Goal: Check status: Check status

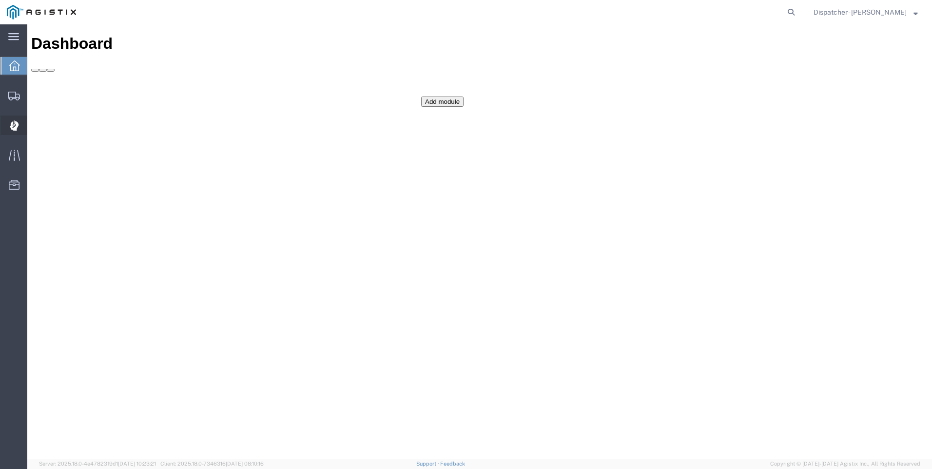
click at [11, 128] on icon at bounding box center [13, 126] width 9 height 10
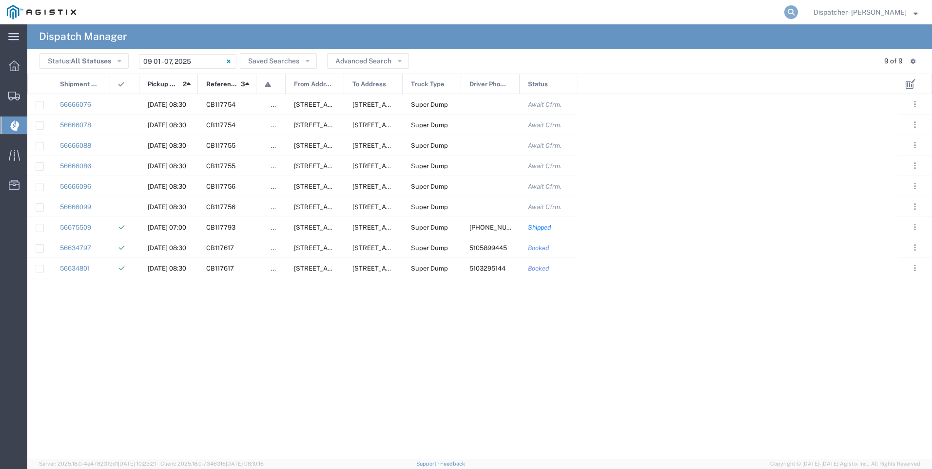
click at [798, 16] on icon at bounding box center [792, 12] width 14 height 14
click at [679, 17] on input "search" at bounding box center [636, 11] width 296 height 23
type input "56501282"
click at [798, 14] on icon at bounding box center [792, 12] width 14 height 14
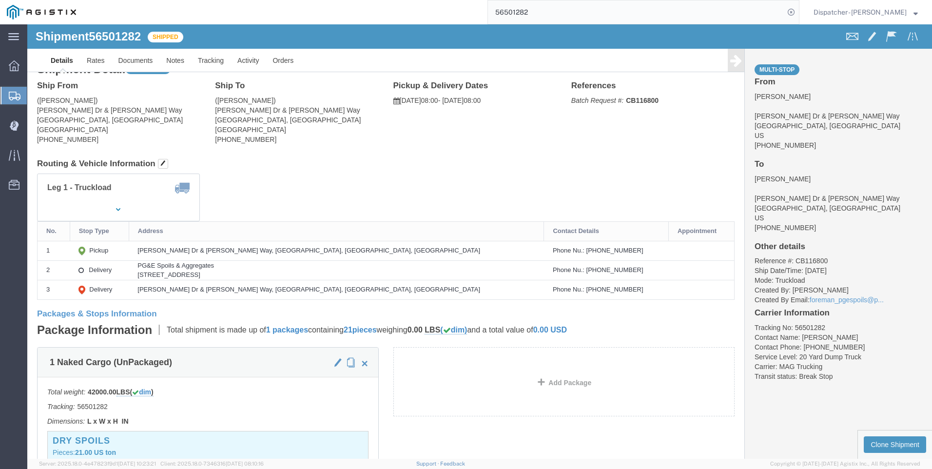
scroll to position [4, 0]
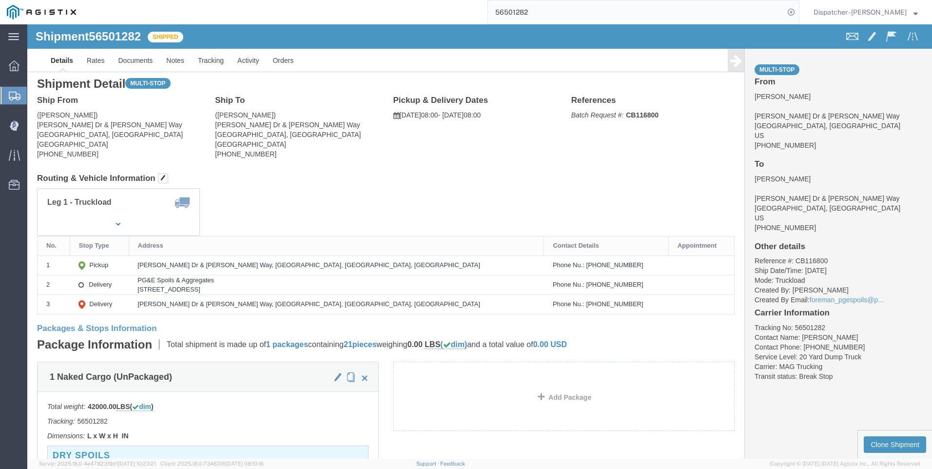
click icon
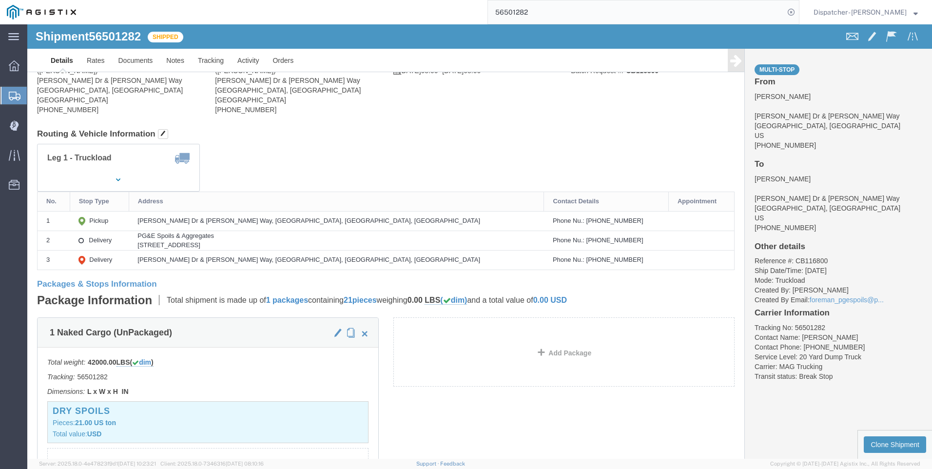
scroll to position [0, 0]
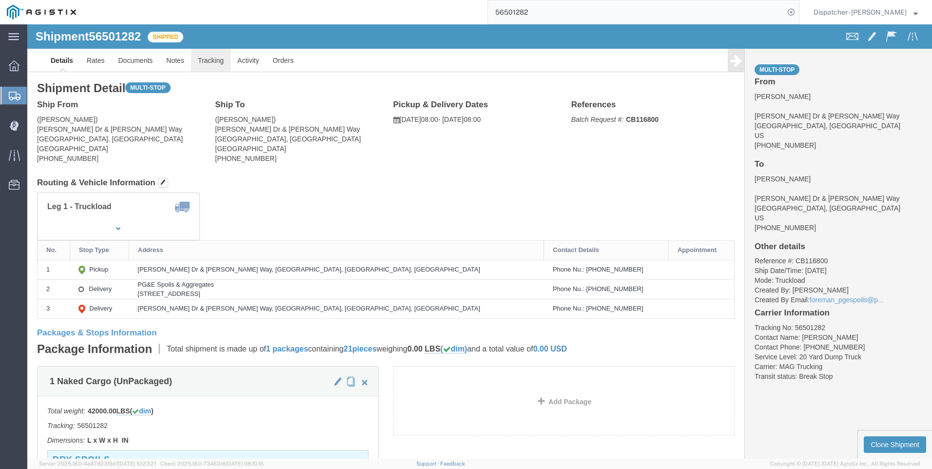
click link "Tracking"
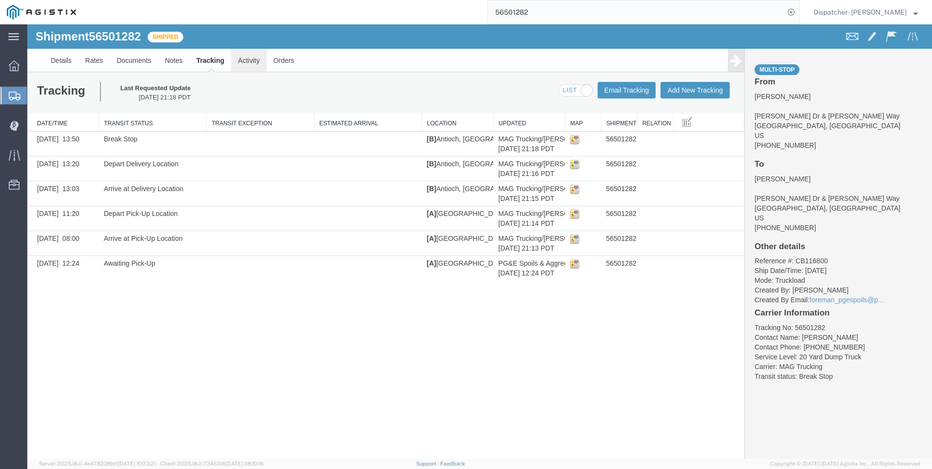
click at [239, 59] on link "Activity" at bounding box center [248, 60] width 35 height 23
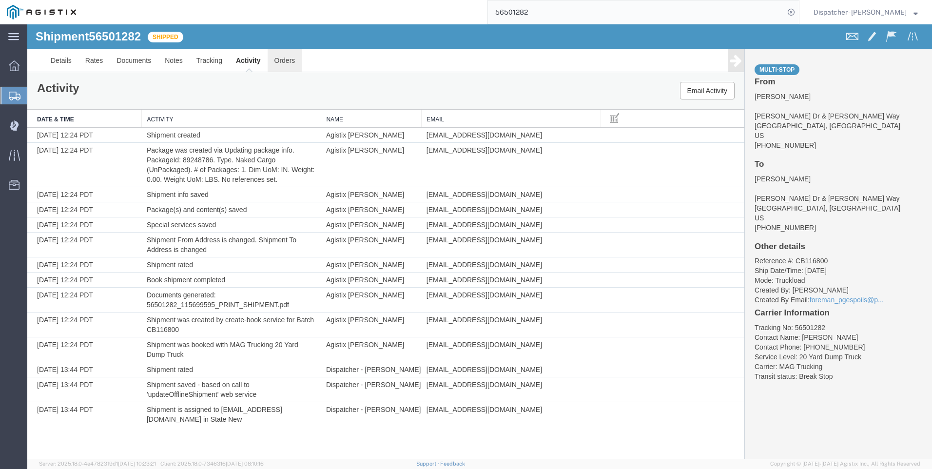
click at [274, 65] on link "Orders" at bounding box center [285, 60] width 35 height 23
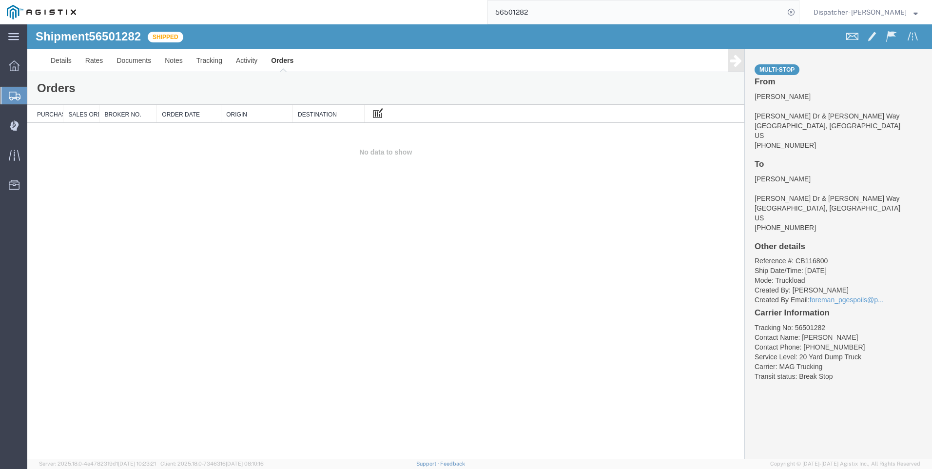
click at [374, 109] on span at bounding box center [379, 112] width 10 height 11
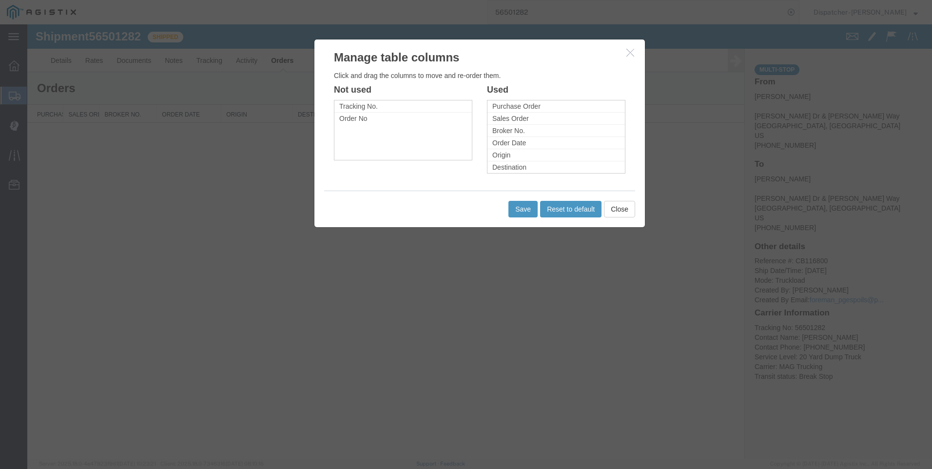
click at [634, 52] on button "button" at bounding box center [632, 53] width 12 height 12
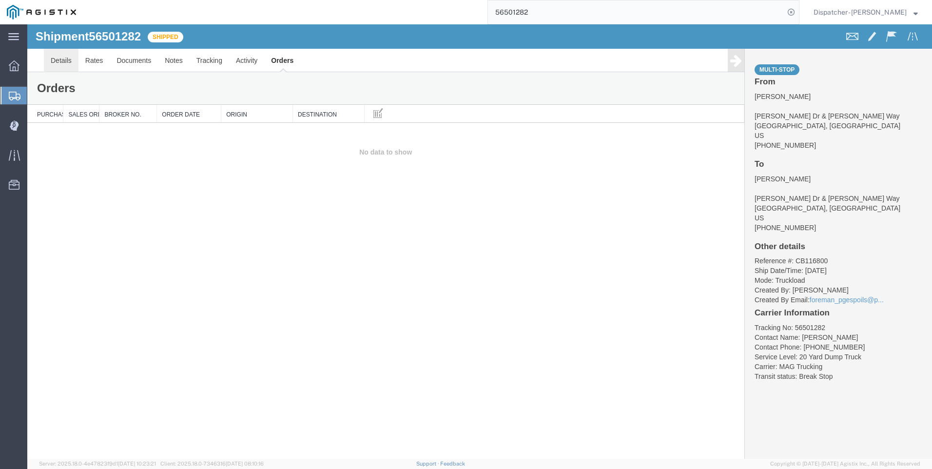
click at [60, 67] on link "Details" at bounding box center [61, 60] width 35 height 23
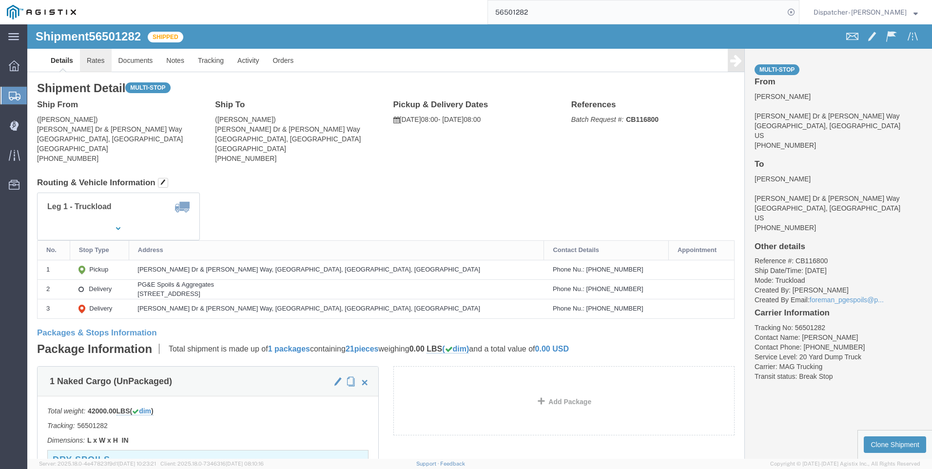
click link "Rates"
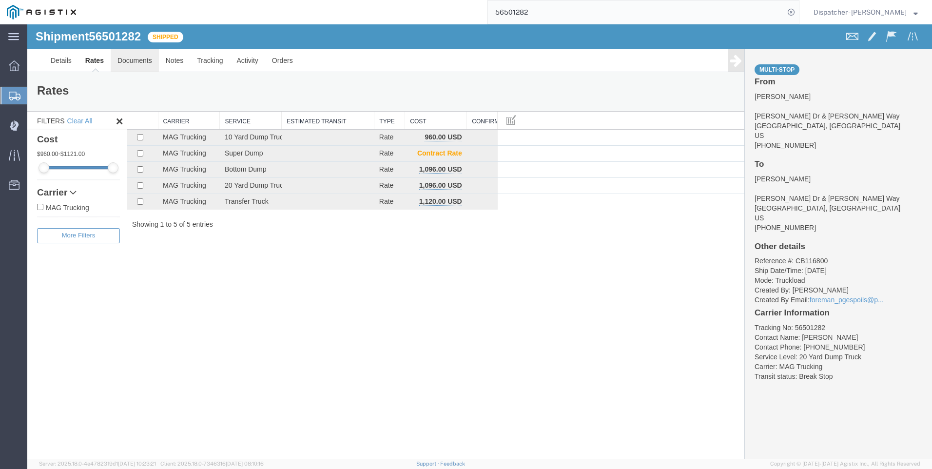
click at [138, 65] on link "Documents" at bounding box center [135, 60] width 48 height 23
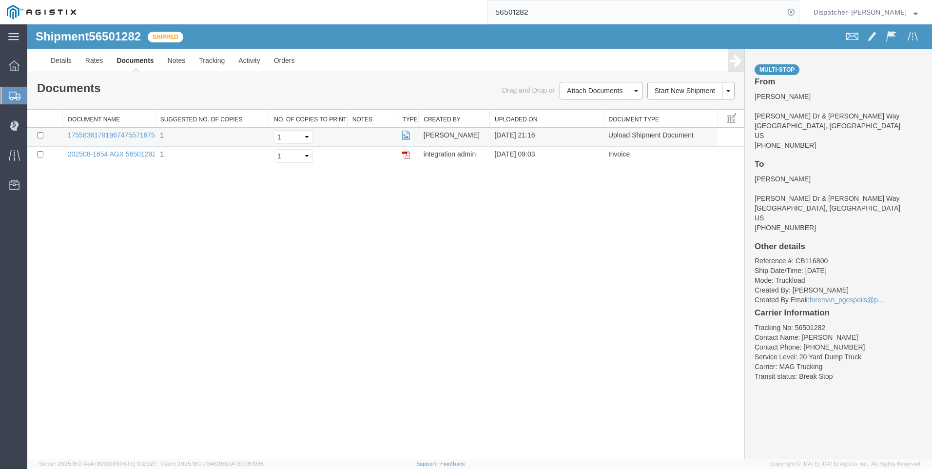
click at [589, 140] on td "[DATE] 21:16" at bounding box center [547, 137] width 114 height 19
click at [614, 138] on td "Upload Shipment Document" at bounding box center [661, 137] width 115 height 19
drag, startPoint x: 614, startPoint y: 138, endPoint x: 555, endPoint y: 131, distance: 59.5
click at [555, 131] on td "[DATE] 21:16" at bounding box center [547, 137] width 114 height 19
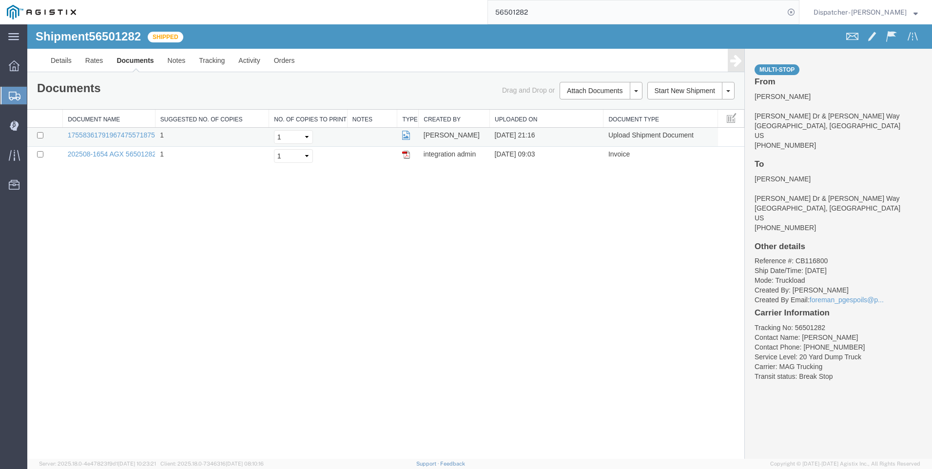
click at [553, 132] on td "[DATE] 21:16" at bounding box center [547, 137] width 114 height 19
click at [98, 134] on link "1755836179196747557187509820855_2025-08-21_21_16_50.jpg" at bounding box center [168, 135] width 201 height 8
click at [41, 133] on input "checkbox" at bounding box center [40, 135] width 6 height 6
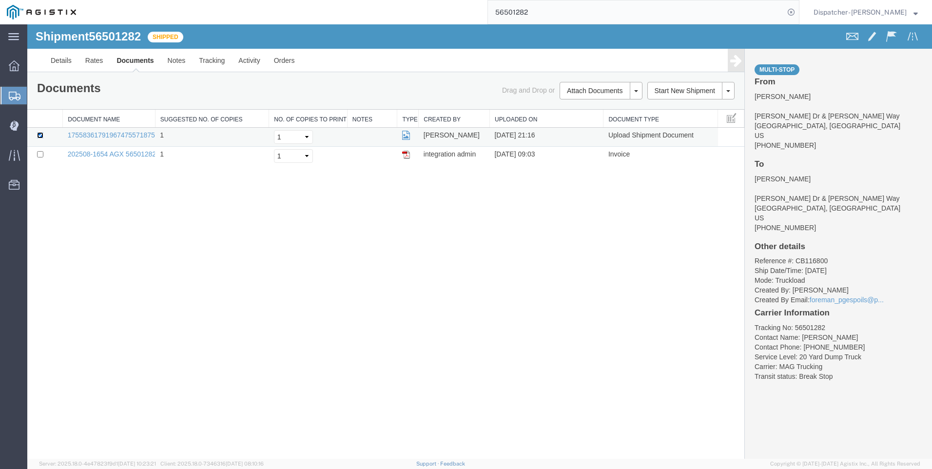
click at [40, 138] on input "checkbox" at bounding box center [40, 135] width 6 height 6
checkbox input "false"
click at [219, 64] on link "Tracking" at bounding box center [211, 60] width 39 height 23
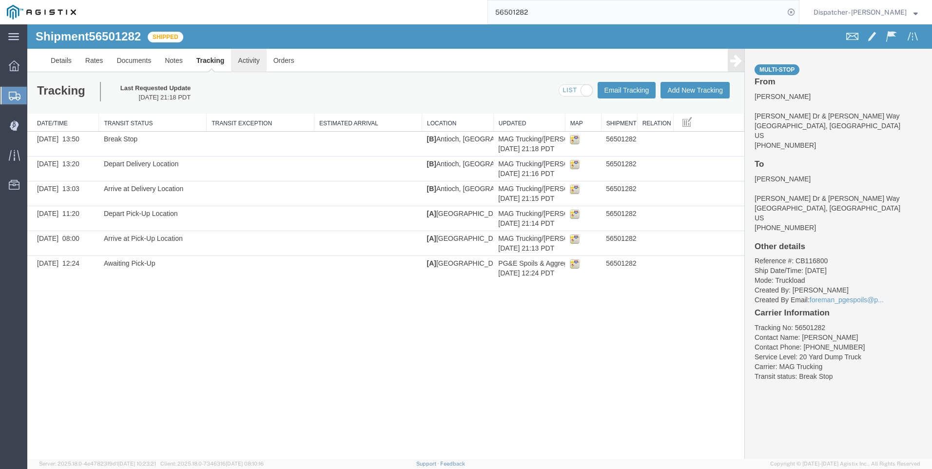
click at [245, 65] on link "Activity" at bounding box center [248, 60] width 35 height 23
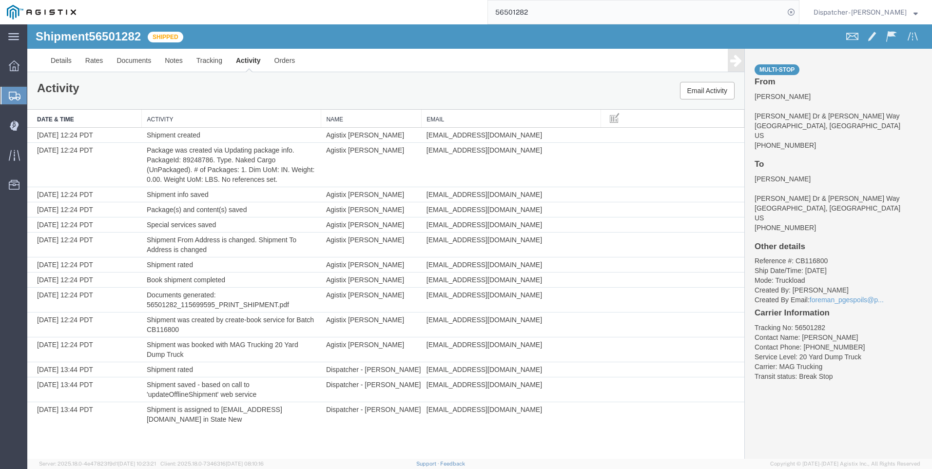
click at [305, 59] on ul "Details Rates Documents Notes Tracking Activity Orders" at bounding box center [480, 60] width 872 height 23
click at [285, 64] on link "Orders" at bounding box center [285, 60] width 35 height 23
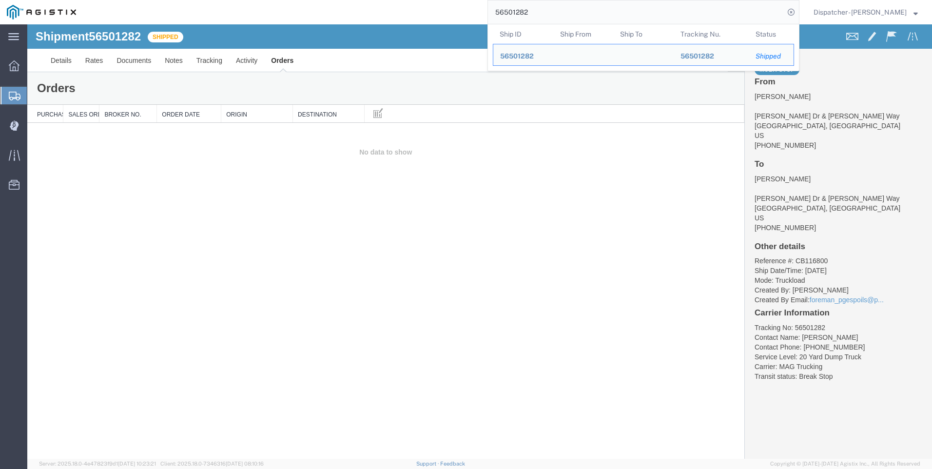
click at [573, 15] on input "56501282" at bounding box center [636, 11] width 296 height 23
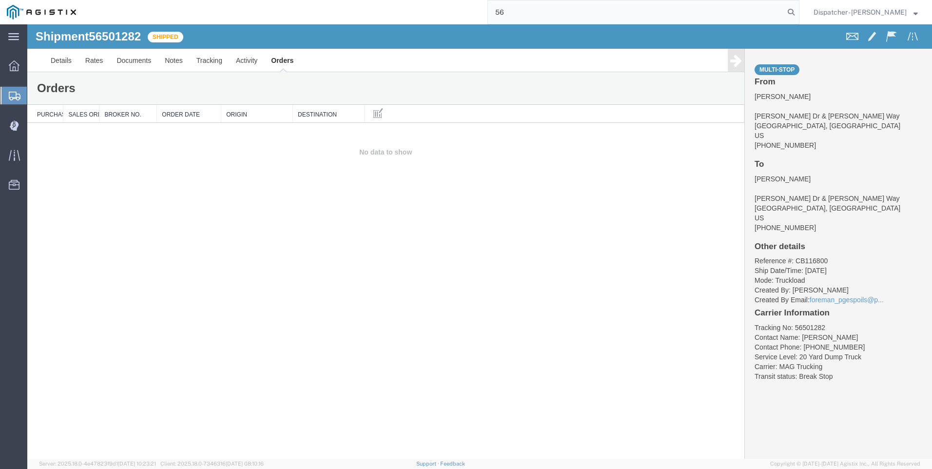
type input "5"
type input "56459303"
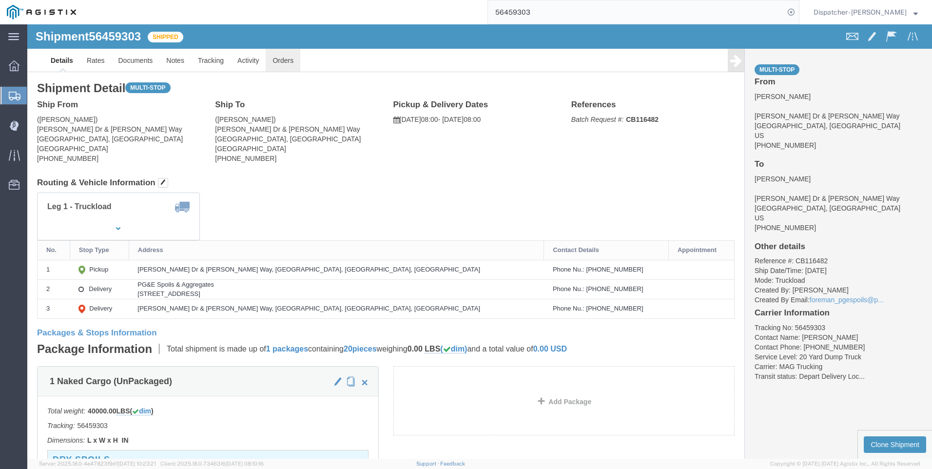
click link "Orders"
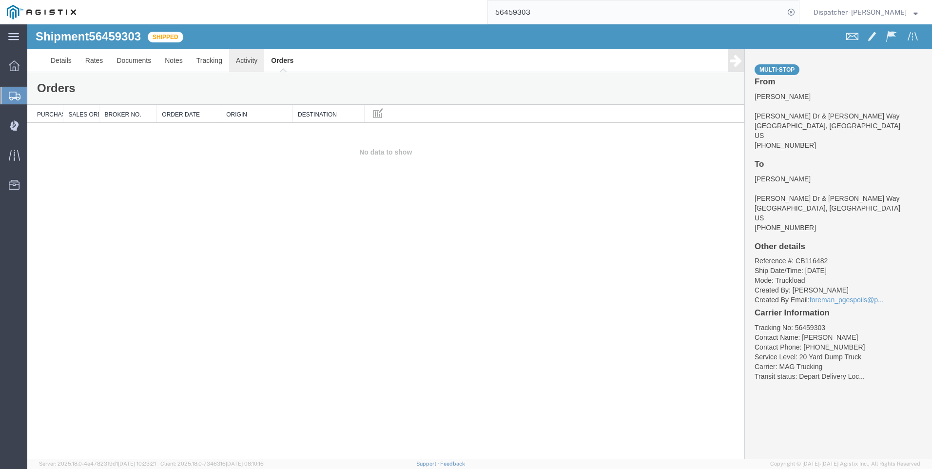
click at [247, 61] on link "Activity" at bounding box center [246, 60] width 35 height 23
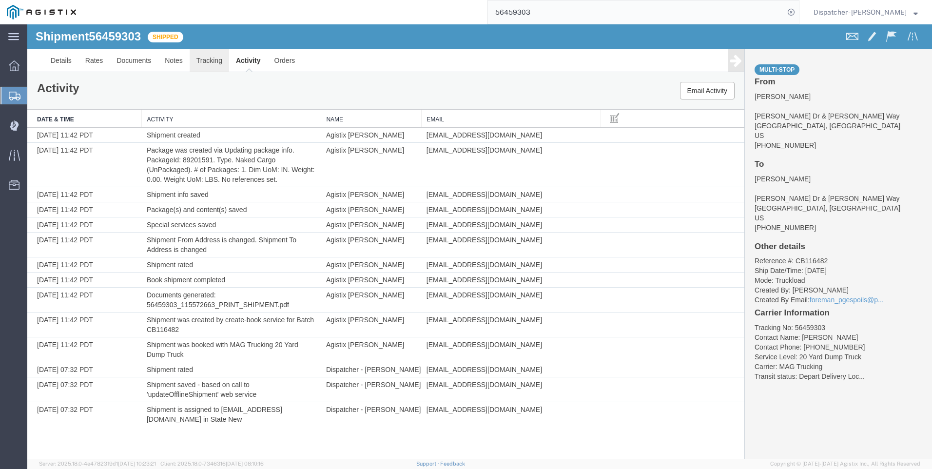
click at [213, 60] on link "Tracking" at bounding box center [209, 60] width 39 height 23
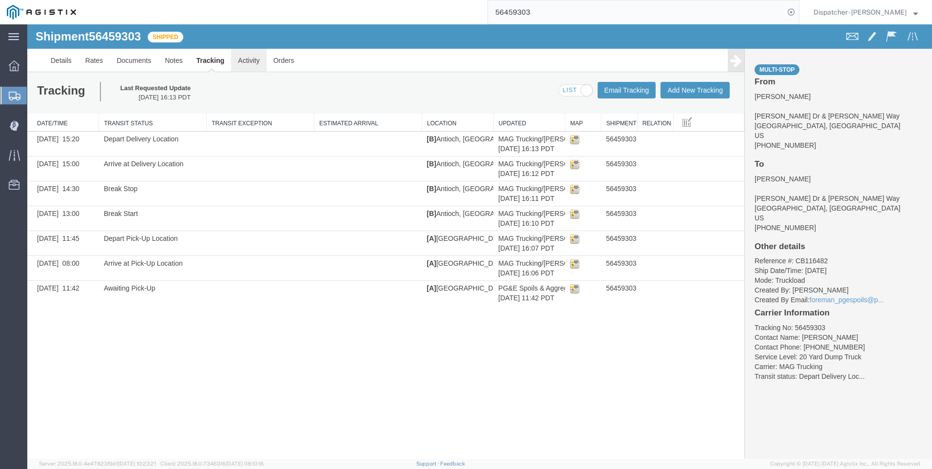
click at [238, 63] on link "Activity" at bounding box center [248, 60] width 35 height 23
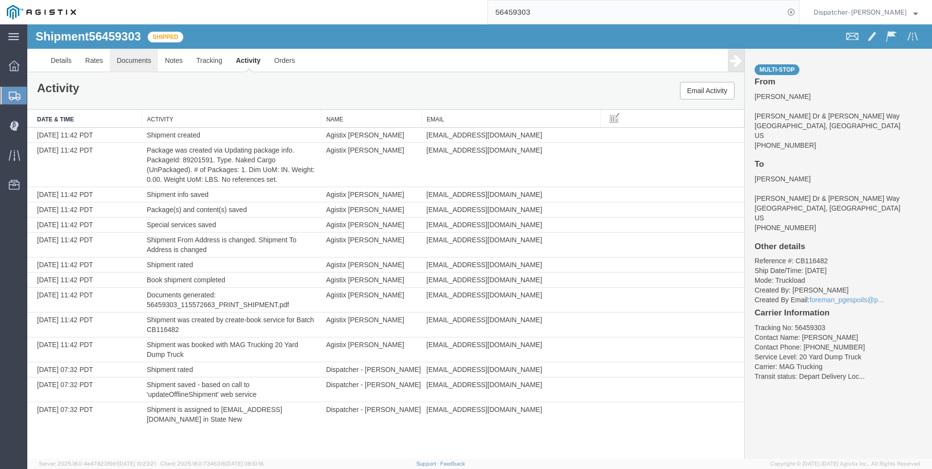
click at [129, 66] on link "Documents" at bounding box center [134, 60] width 48 height 23
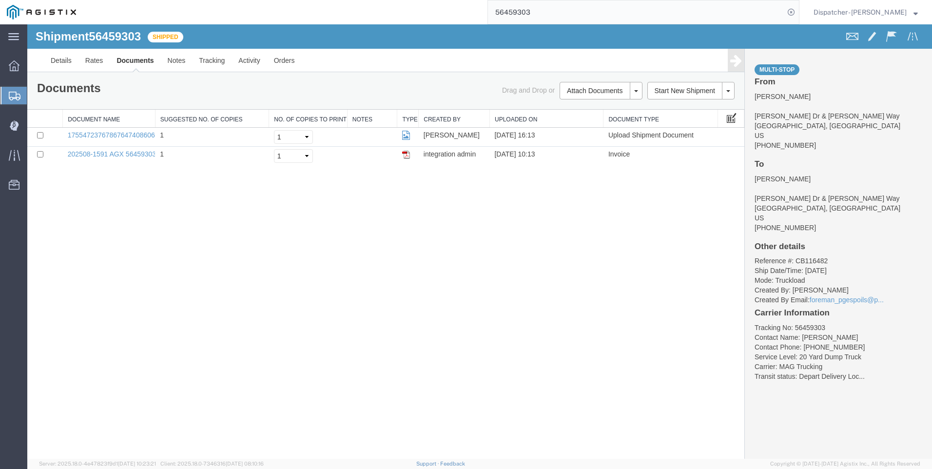
click at [727, 120] on span at bounding box center [732, 117] width 10 height 11
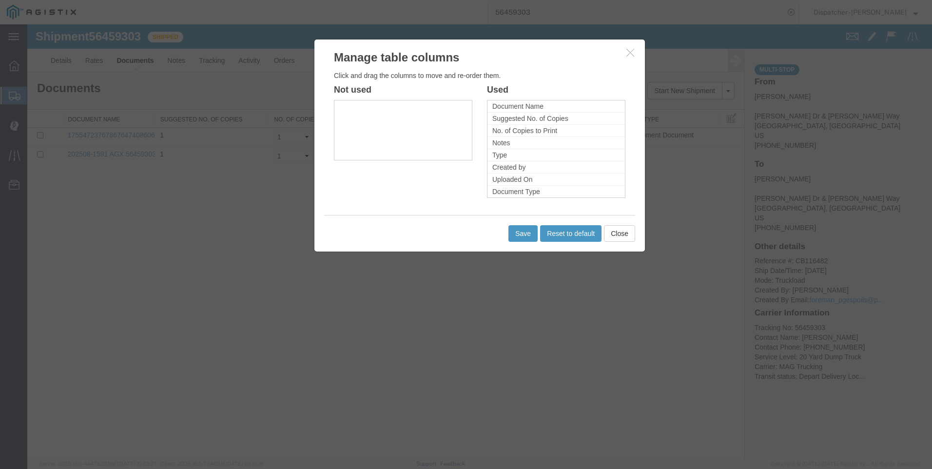
click at [630, 52] on icon "button" at bounding box center [631, 52] width 8 height 8
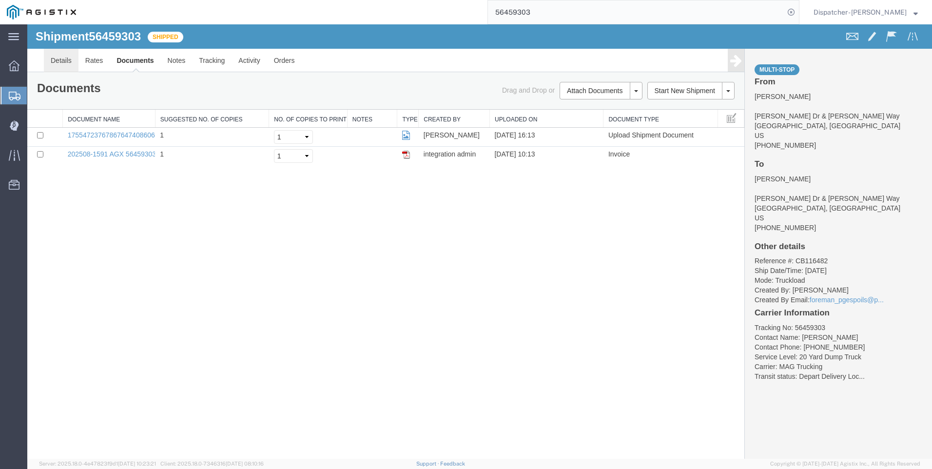
click at [58, 56] on link "Details" at bounding box center [61, 60] width 35 height 23
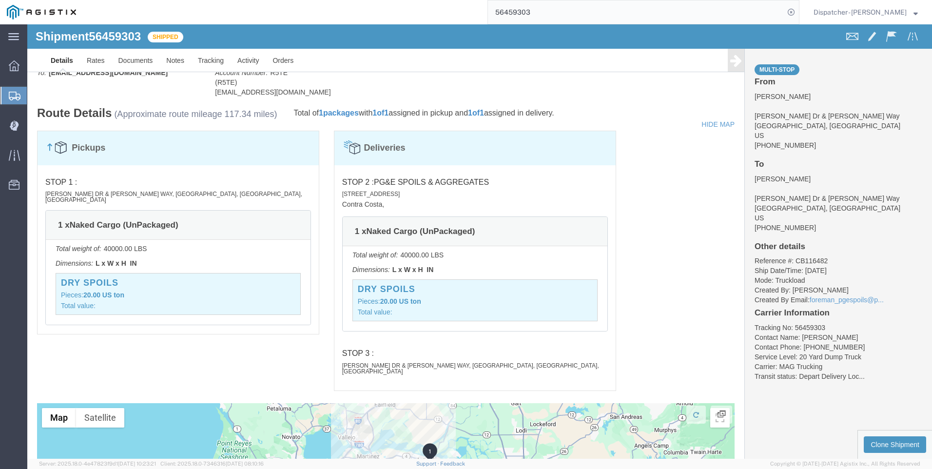
scroll to position [502, 0]
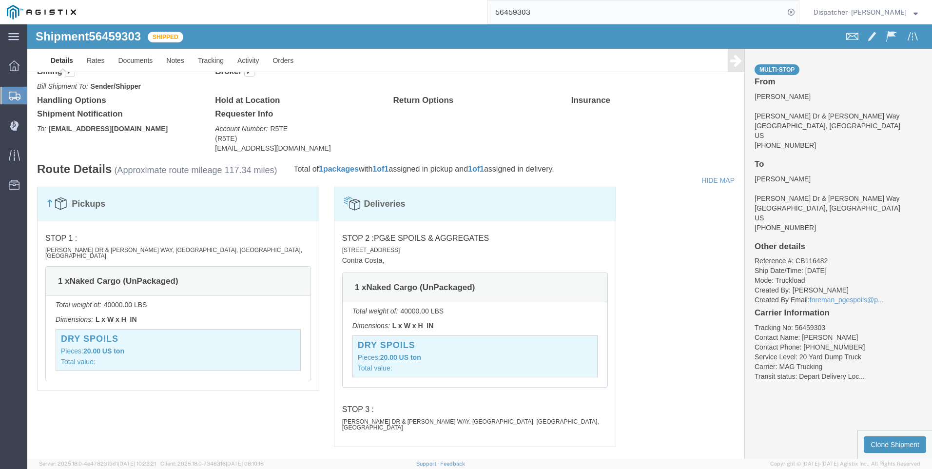
click div "Deliveries"
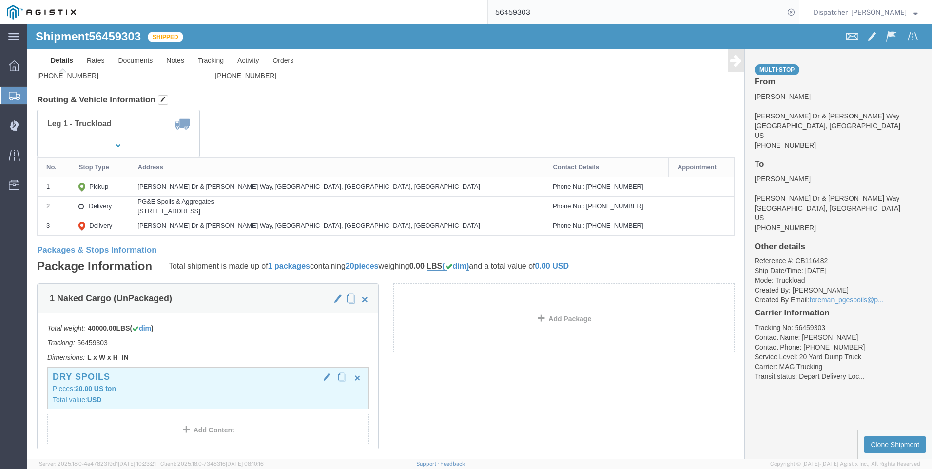
scroll to position [98, 0]
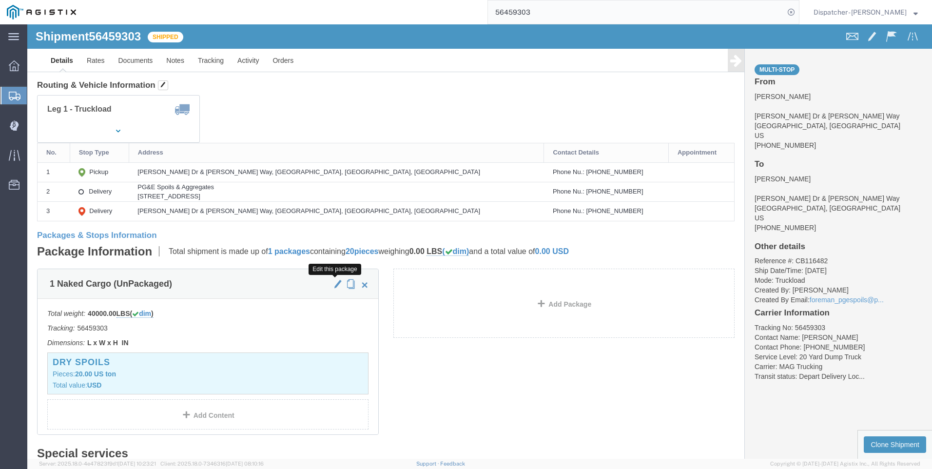
click span "button"
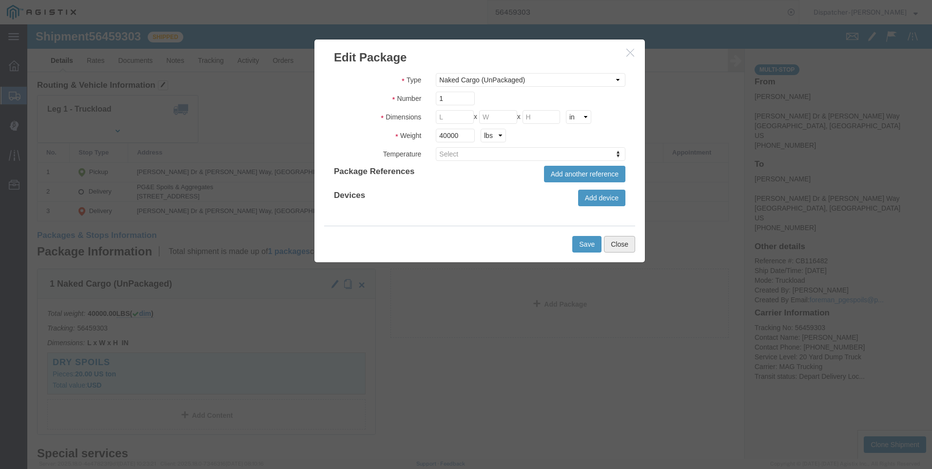
click button "Close"
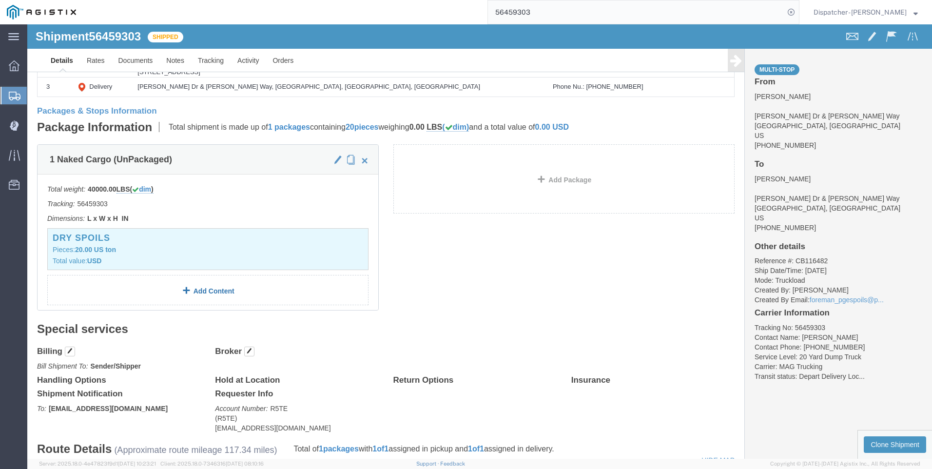
scroll to position [244, 0]
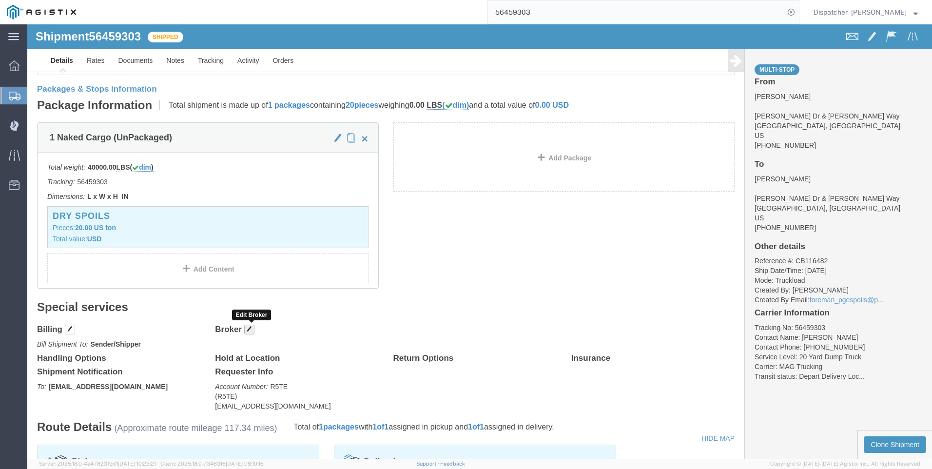
click span "button"
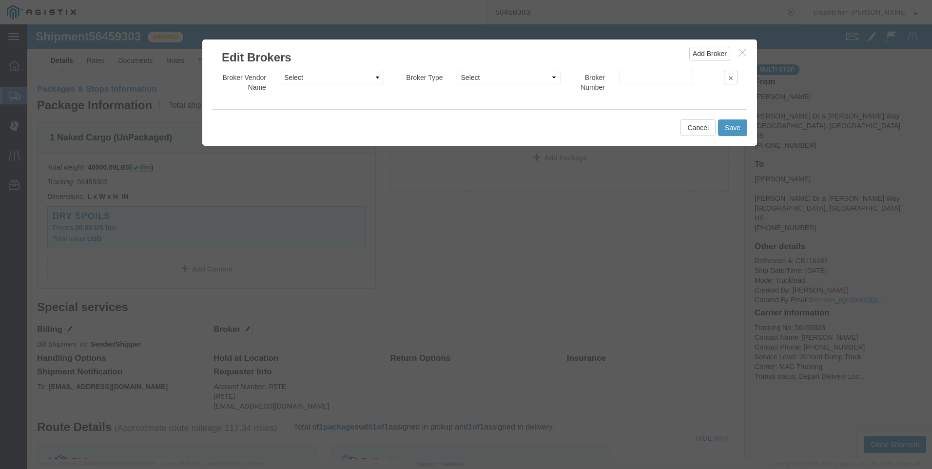
click icon "button"
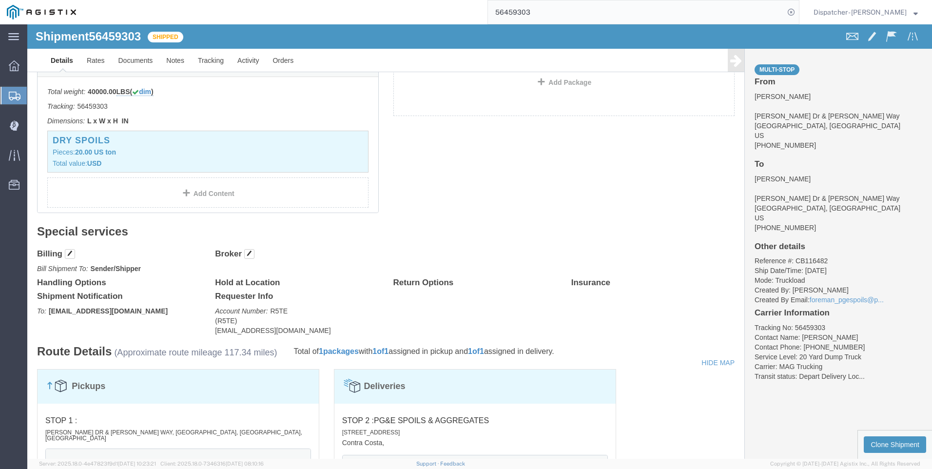
scroll to position [341, 0]
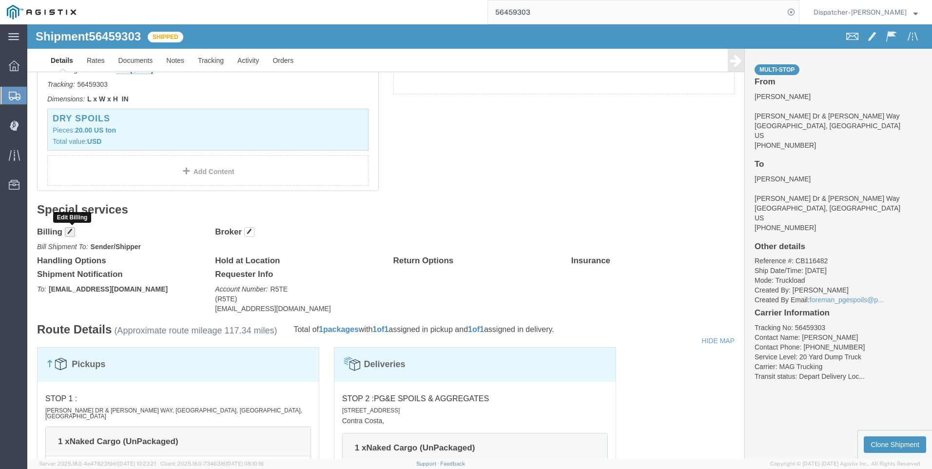
click span "button"
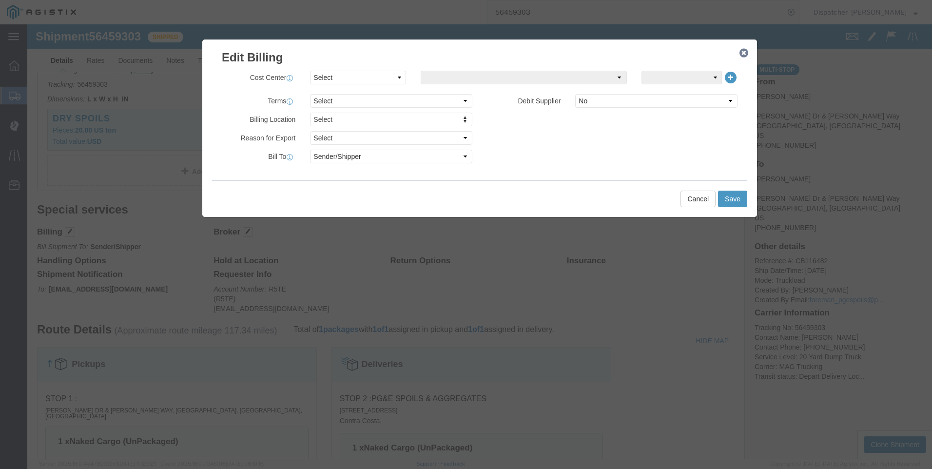
click icon "button"
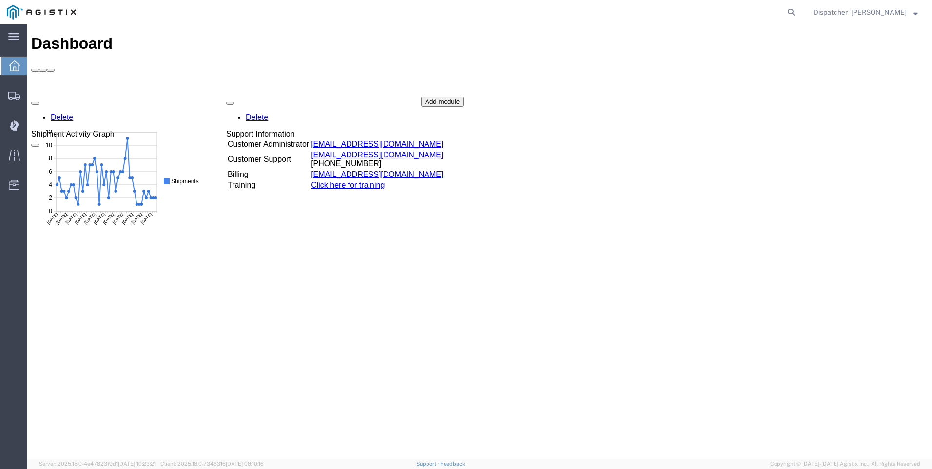
drag, startPoint x: 27, startPoint y: 24, endPoint x: 934, endPoint y: 39, distance: 906.6
click at [932, 39] on html "Dashboard Delete Shipment Activity Graph Delete Support Information Customer Ad…" at bounding box center [479, 367] width 905 height 686
